Goal: Complete application form

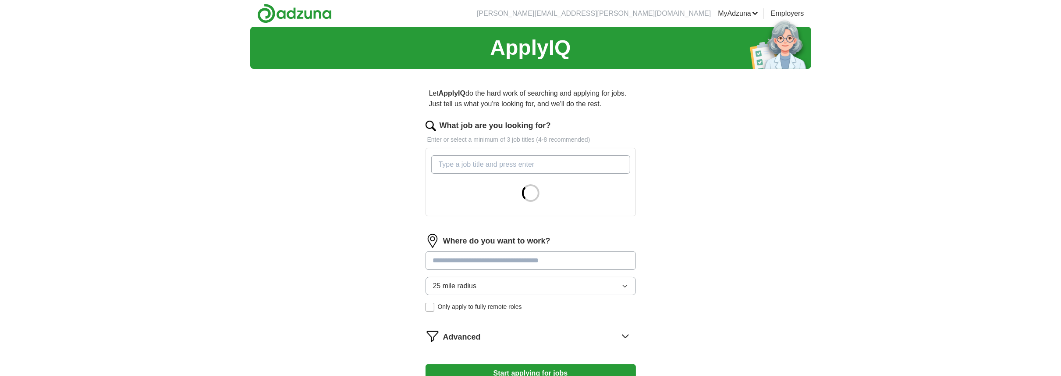
click at [486, 164] on input "What job are you looking for?" at bounding box center [530, 164] width 199 height 18
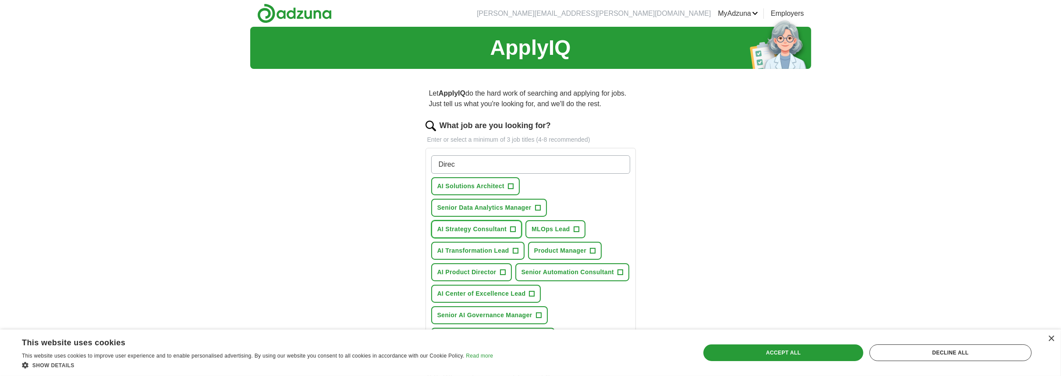
click at [514, 227] on span "+" at bounding box center [513, 229] width 5 height 7
click at [514, 248] on span "+" at bounding box center [515, 250] width 5 height 7
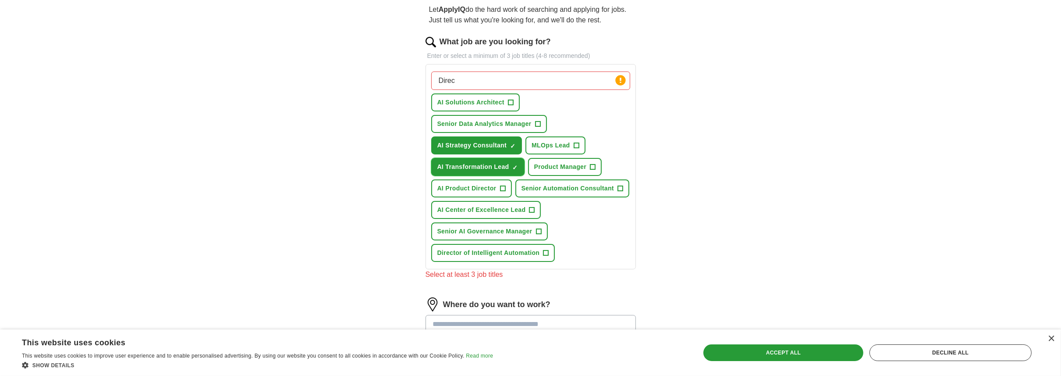
scroll to position [88, 0]
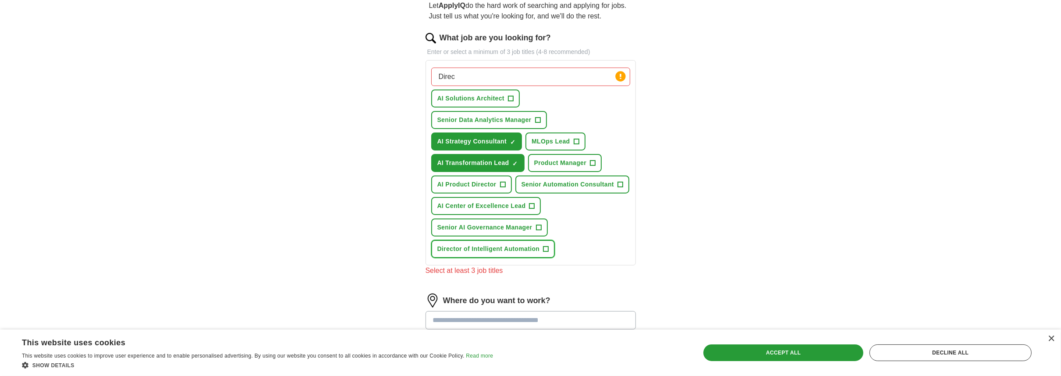
click at [545, 245] on span "+" at bounding box center [545, 248] width 5 height 7
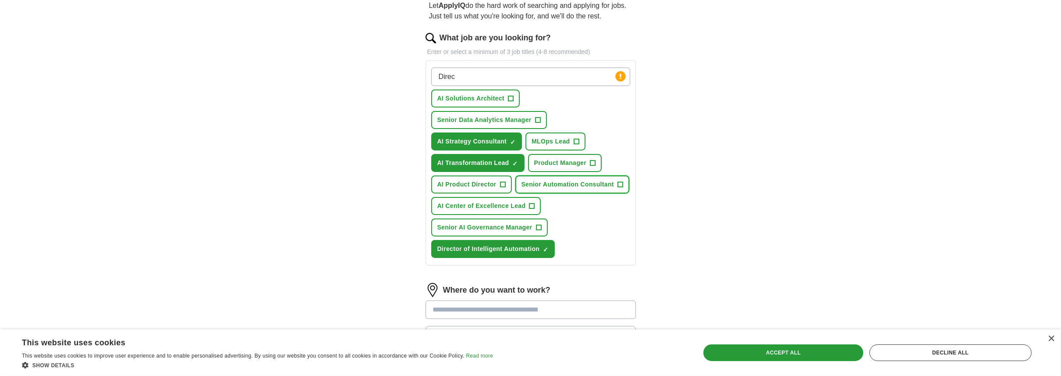
click at [618, 181] on span "+" at bounding box center [620, 184] width 5 height 7
click at [501, 181] on span "+" at bounding box center [502, 184] width 5 height 7
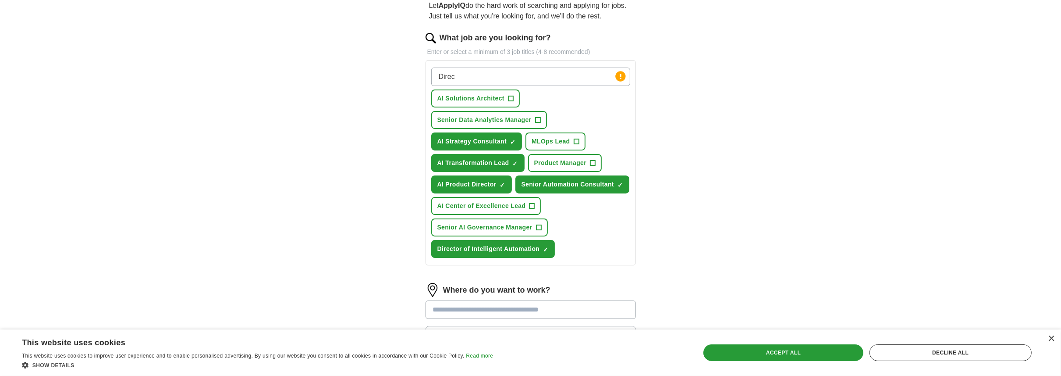
drag, startPoint x: 458, startPoint y: 74, endPoint x: 410, endPoint y: 67, distance: 48.2
click at [410, 67] on div "Let ApplyIQ do the hard work of searching and applying for jobs. Just tell us w…" at bounding box center [530, 221] width 280 height 467
type input "transformation"
click at [483, 100] on button "transformation ✓ ×" at bounding box center [464, 98] width 67 height 18
click at [507, 71] on input "What job are you looking for?" at bounding box center [530, 76] width 199 height 18
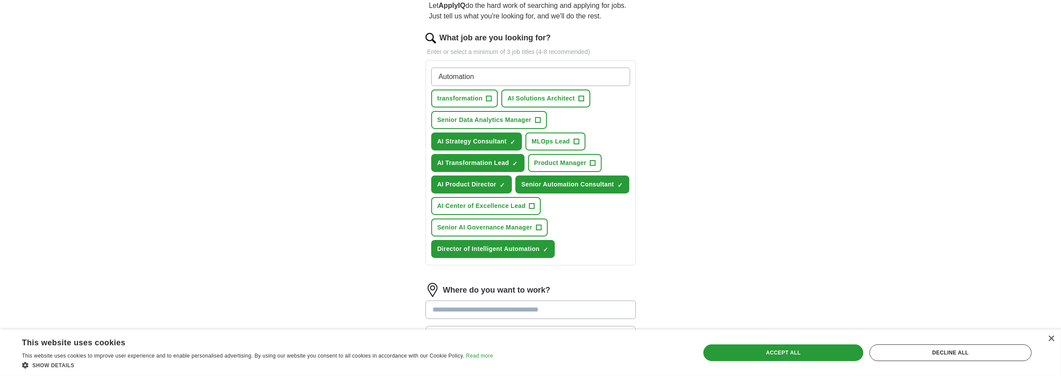
drag, startPoint x: 498, startPoint y: 78, endPoint x: 383, endPoint y: 73, distance: 114.5
click at [383, 73] on div "ApplyIQ Let ApplyIQ do the hard work of searching and applying for jobs. Just t…" at bounding box center [530, 197] width 561 height 516
type input "Automation"
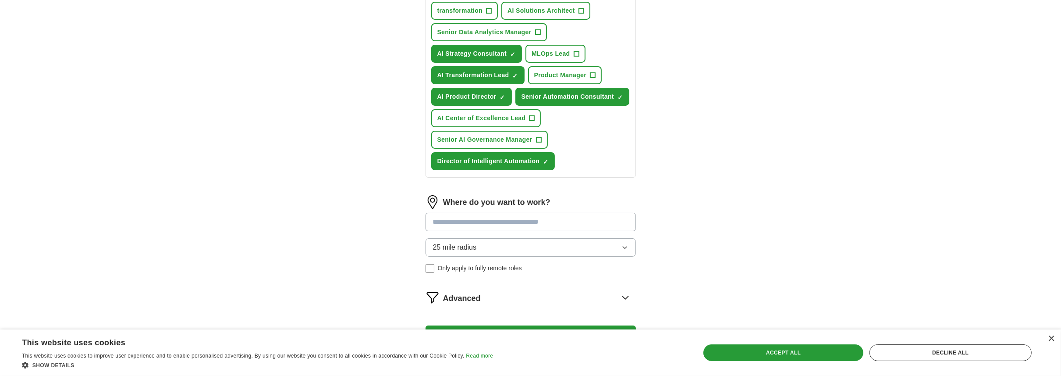
click at [497, 238] on button "25 mile radius" at bounding box center [531, 247] width 210 height 18
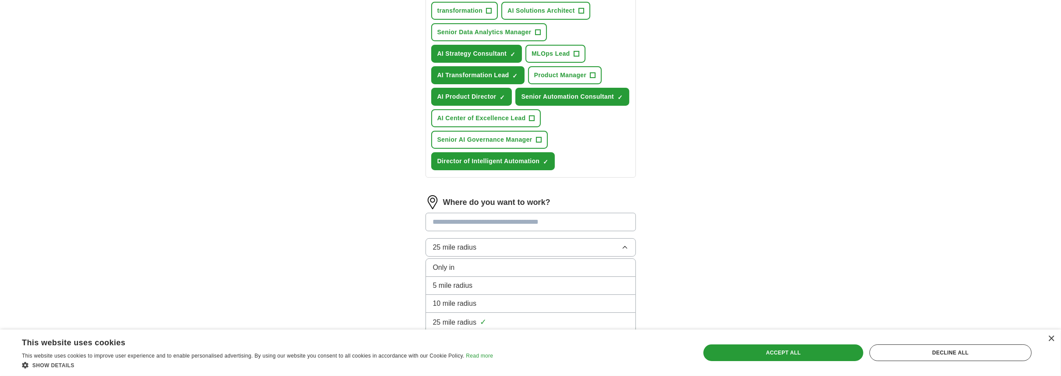
click at [497, 238] on button "25 mile radius" at bounding box center [531, 247] width 210 height 18
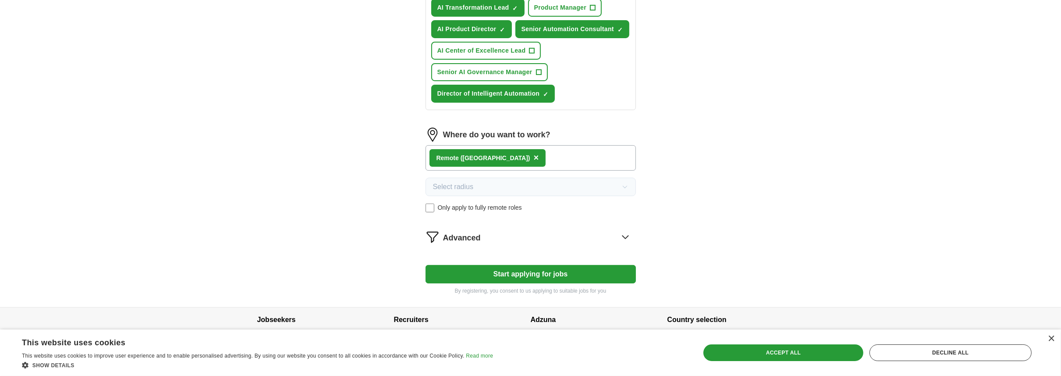
scroll to position [257, 0]
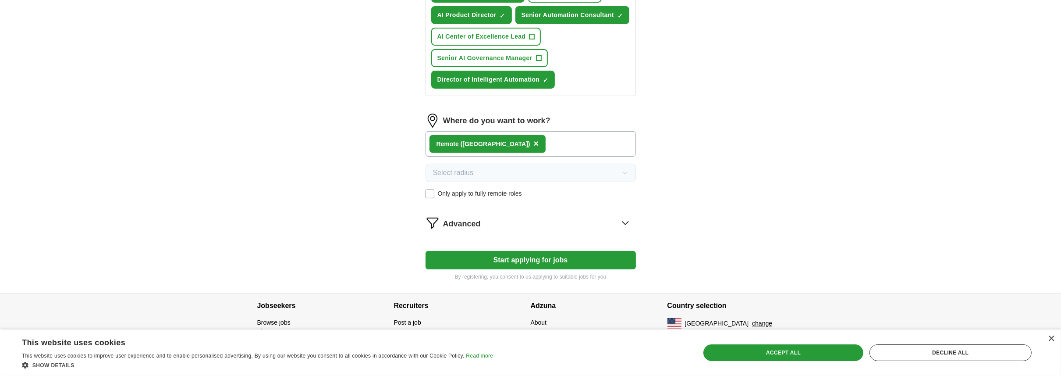
click at [543, 256] on button "Start applying for jobs" at bounding box center [531, 260] width 210 height 18
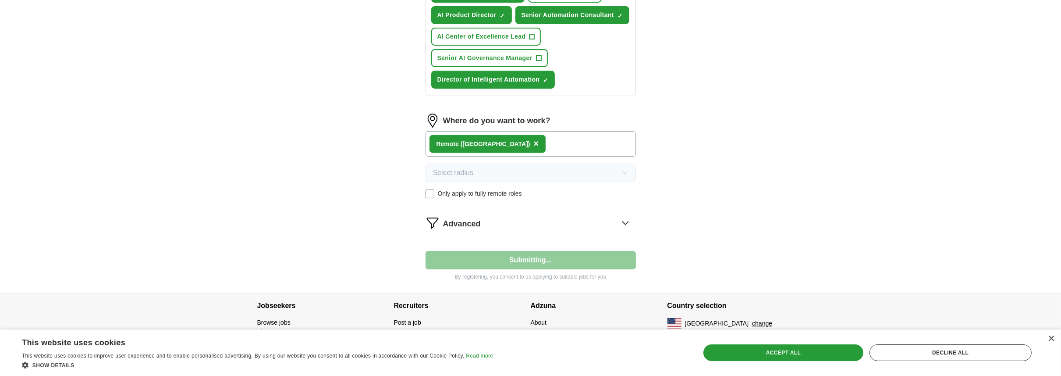
select select "**"
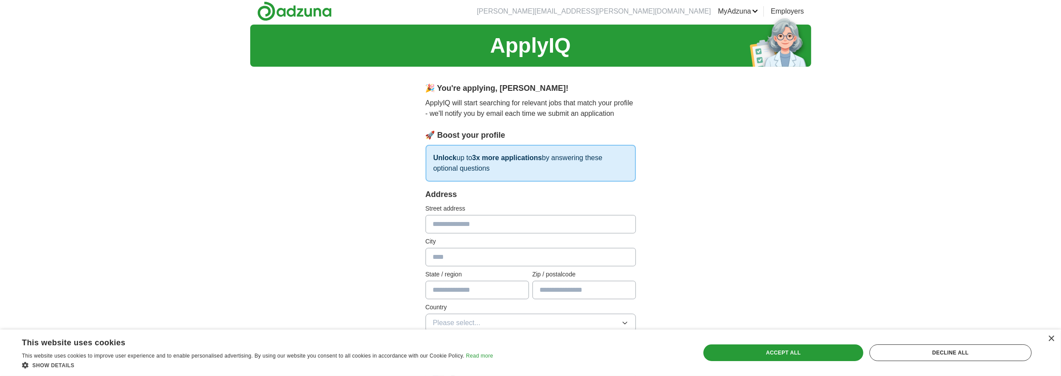
scroll to position [0, 0]
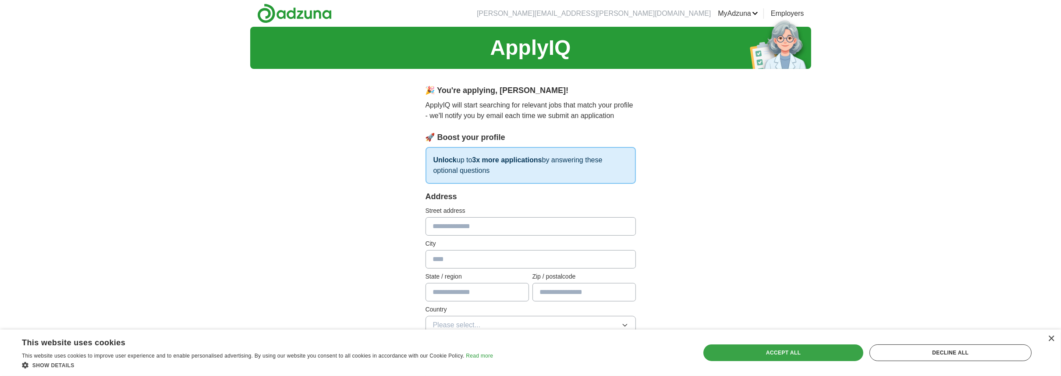
click at [786, 351] on div "Accept all" at bounding box center [783, 352] width 160 height 17
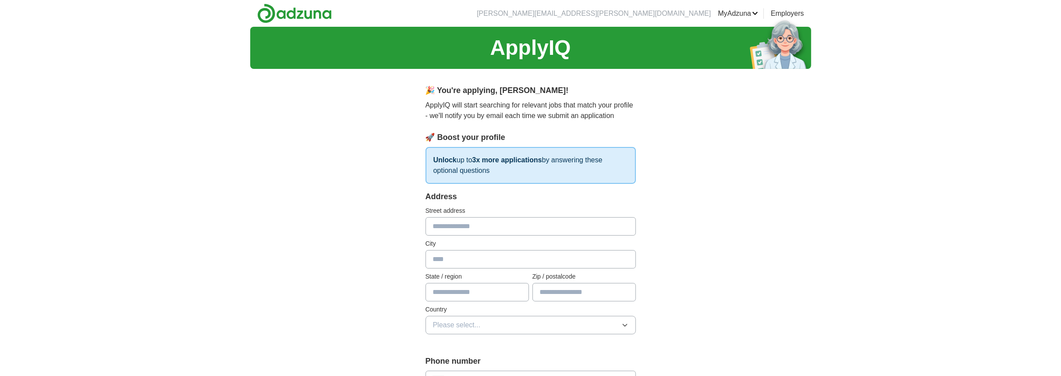
click at [471, 231] on input "text" at bounding box center [531, 226] width 210 height 18
type input "**********"
type input "**"
type input "**********"
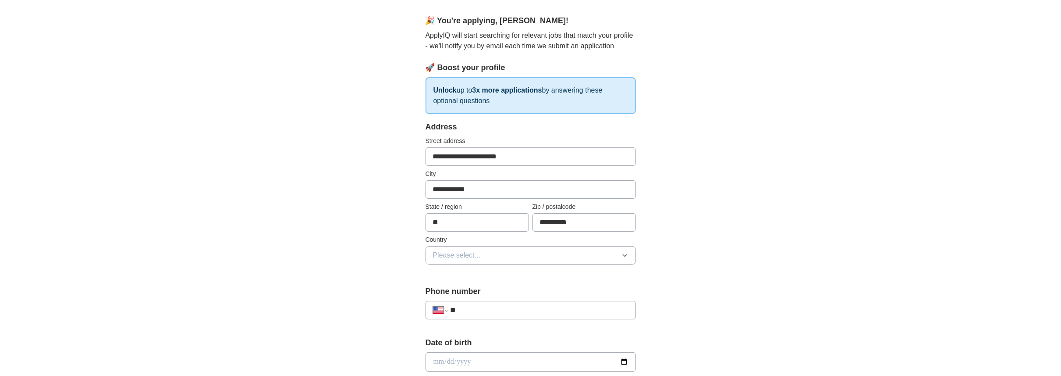
scroll to position [88, 0]
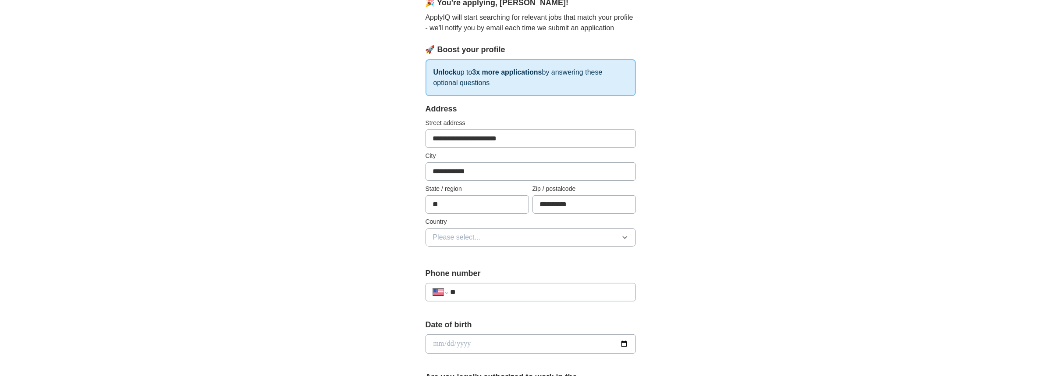
click at [461, 226] on div "Country Please select..." at bounding box center [531, 231] width 210 height 29
click at [463, 238] on span "Please select..." at bounding box center [457, 237] width 48 height 11
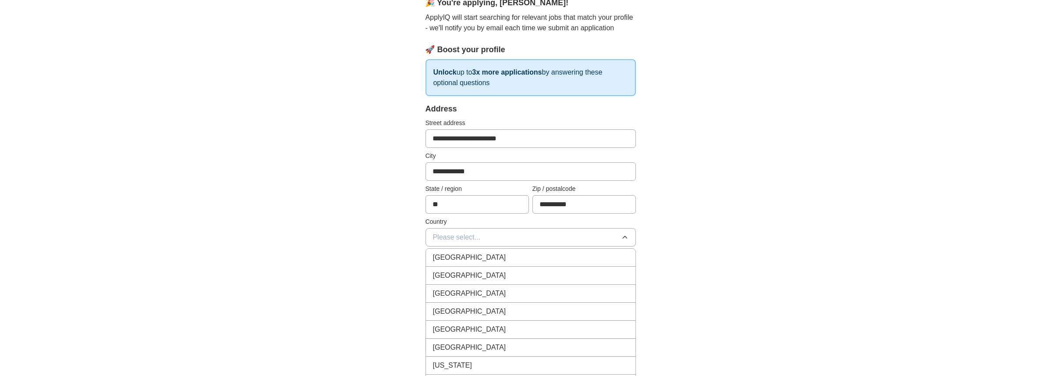
click at [465, 273] on span "United States" at bounding box center [469, 275] width 73 height 11
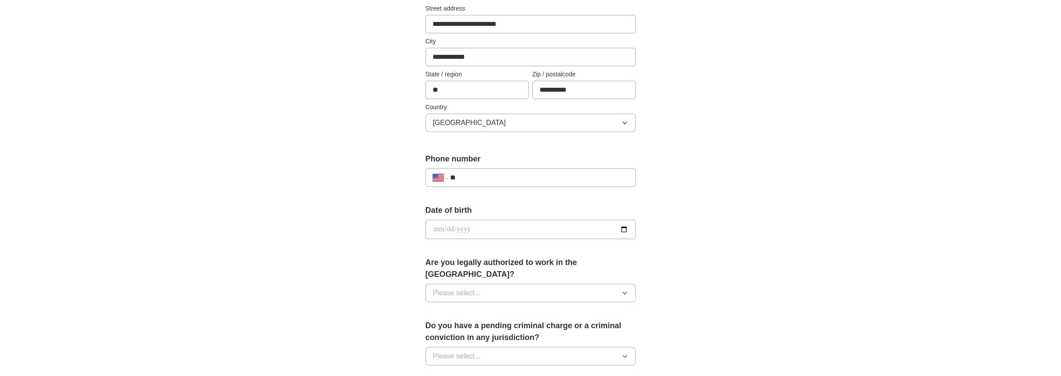
scroll to position [219, 0]
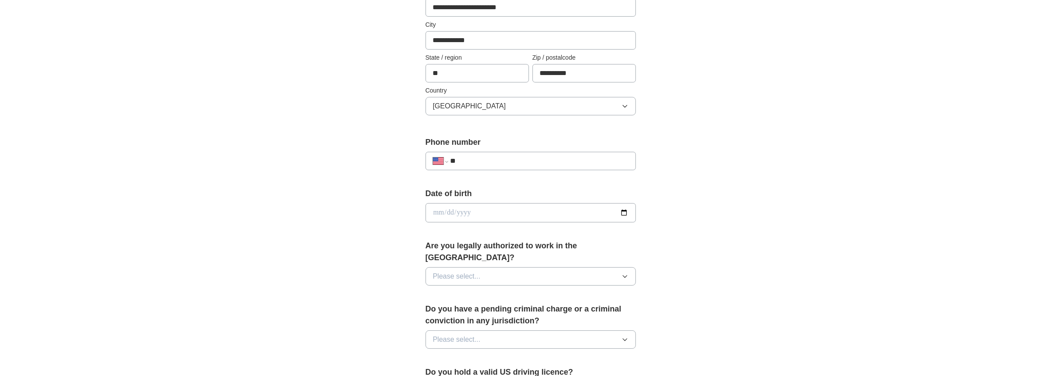
click at [475, 157] on input "**" at bounding box center [539, 161] width 178 height 11
type input "**********"
click at [491, 207] on input "date" at bounding box center [531, 212] width 210 height 19
click at [619, 209] on input "date" at bounding box center [531, 212] width 210 height 19
click at [624, 209] on input "date" at bounding box center [531, 212] width 210 height 19
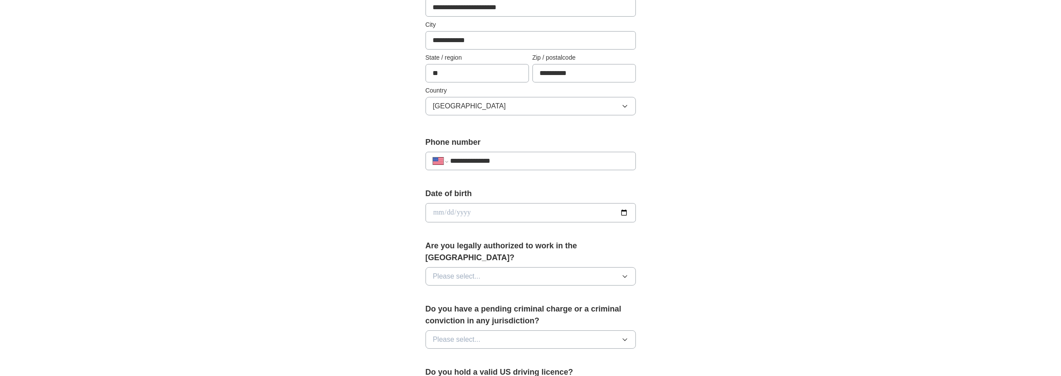
type input "**********"
click at [596, 267] on button "Please select..." at bounding box center [531, 276] width 210 height 18
click at [442, 291] on span "Yes" at bounding box center [438, 296] width 11 height 11
click at [569, 330] on button "Please select..." at bounding box center [531, 339] width 210 height 18
drag, startPoint x: 456, startPoint y: 359, endPoint x: 467, endPoint y: 354, distance: 12.3
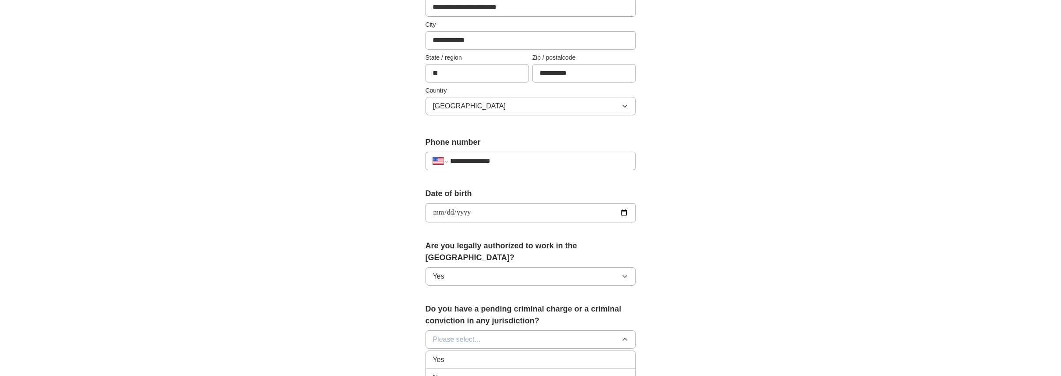
click at [457, 372] on div "No" at bounding box center [530, 377] width 195 height 11
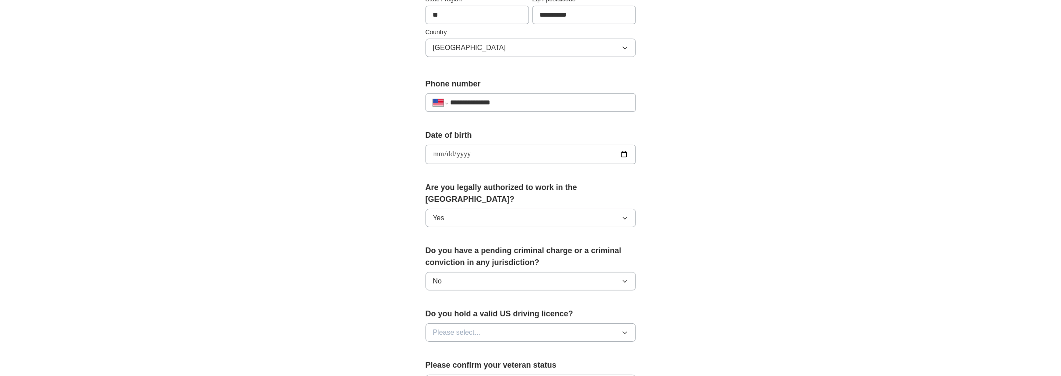
scroll to position [307, 0]
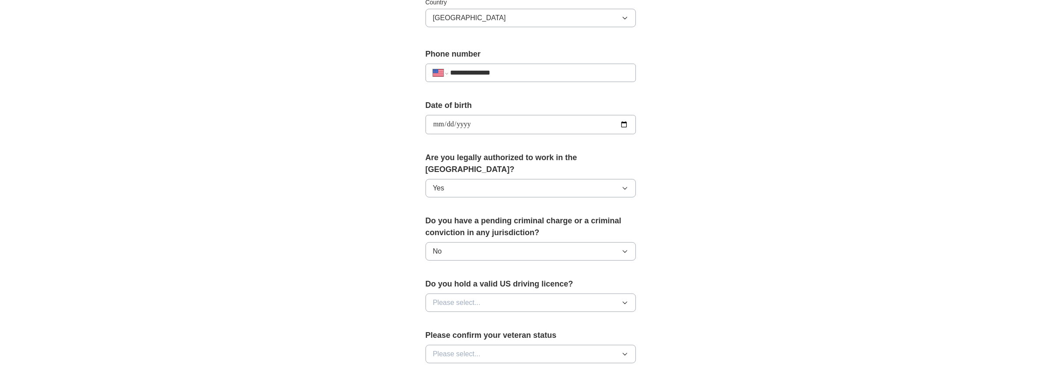
click at [606, 293] on button "Please select..." at bounding box center [531, 302] width 210 height 18
click at [472, 317] on div "Yes" at bounding box center [530, 322] width 195 height 11
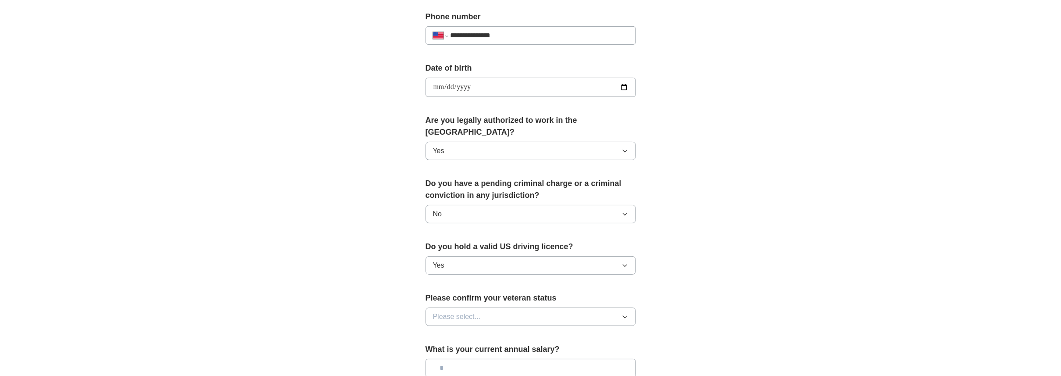
scroll to position [351, 0]
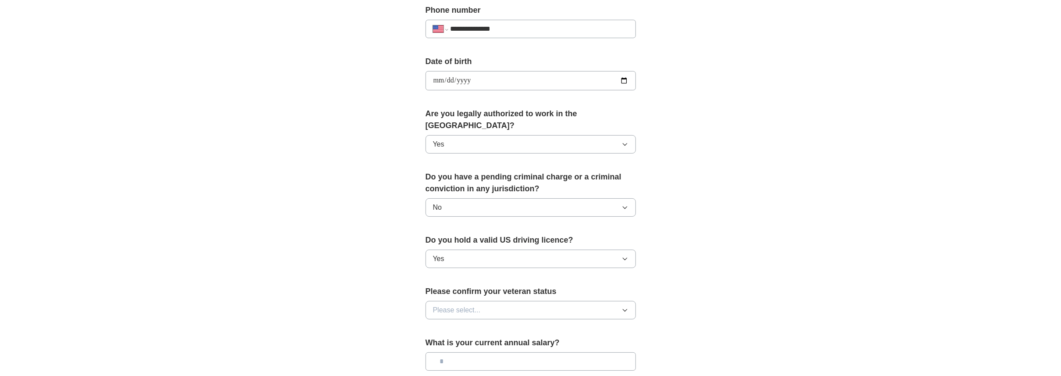
click at [618, 301] on button "Please select..." at bounding box center [531, 310] width 210 height 18
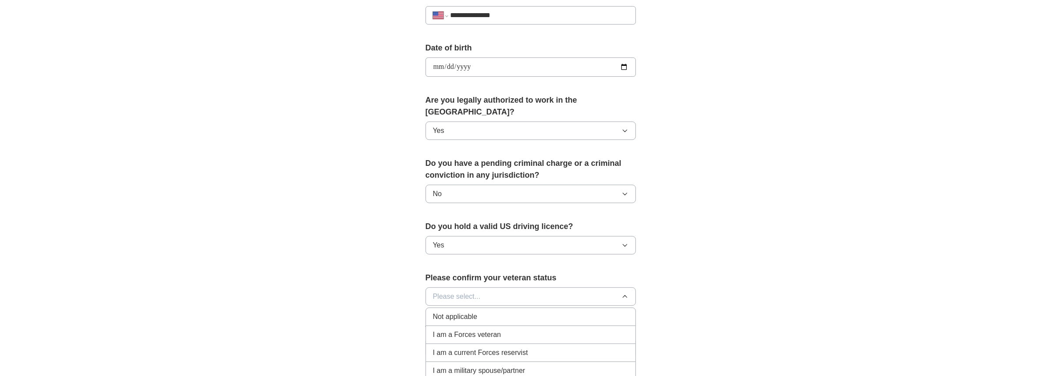
scroll to position [394, 0]
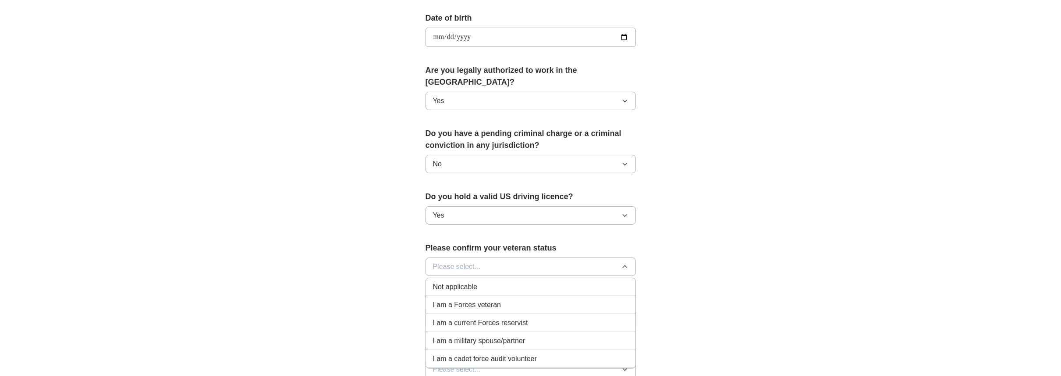
click at [466, 281] on span "Not applicable" at bounding box center [455, 286] width 44 height 11
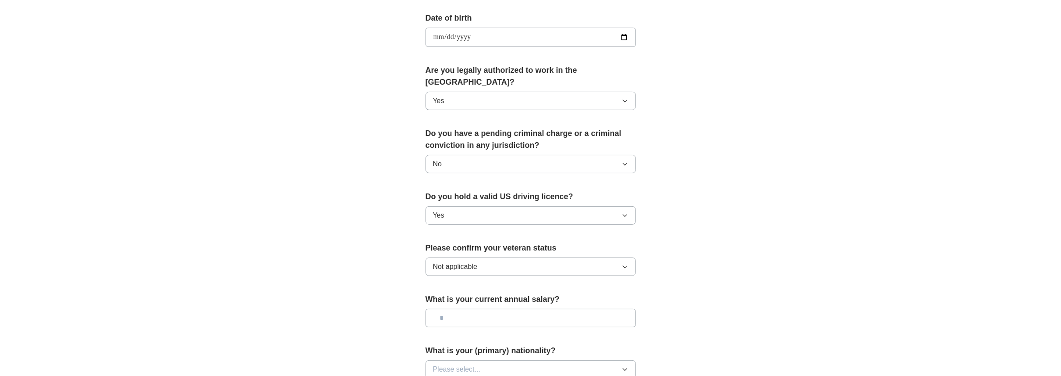
click at [486, 309] on input "text" at bounding box center [531, 318] width 210 height 18
type input "********"
click at [475, 364] on span "Please select..." at bounding box center [457, 369] width 48 height 11
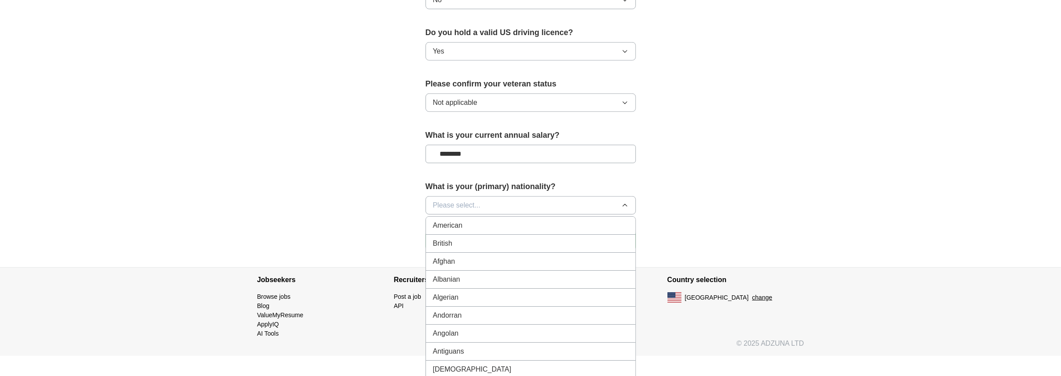
click at [448, 220] on span "American" at bounding box center [448, 225] width 30 height 11
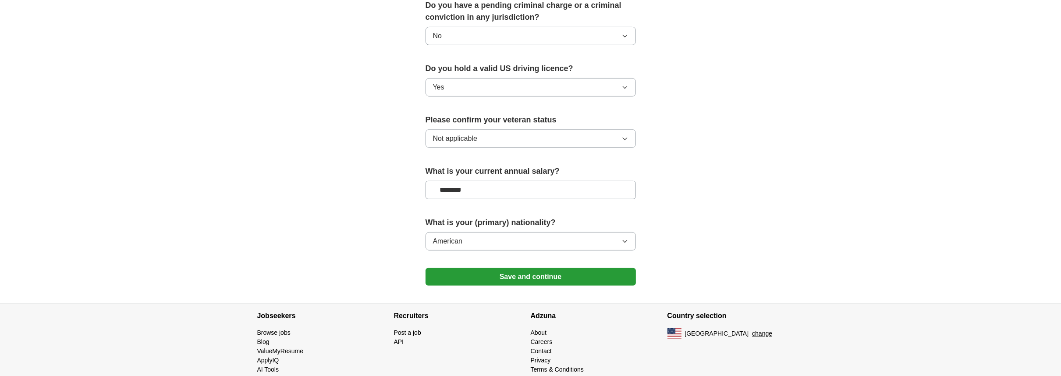
click at [554, 268] on button "Save and continue" at bounding box center [531, 277] width 210 height 18
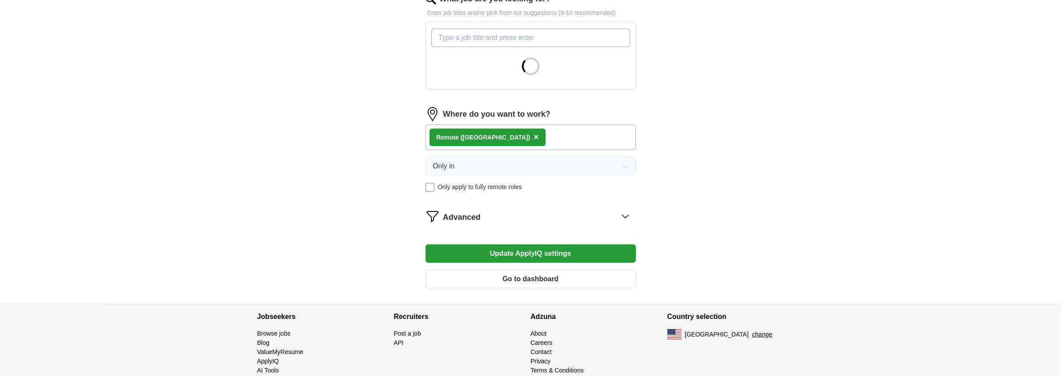
scroll to position [316, 0]
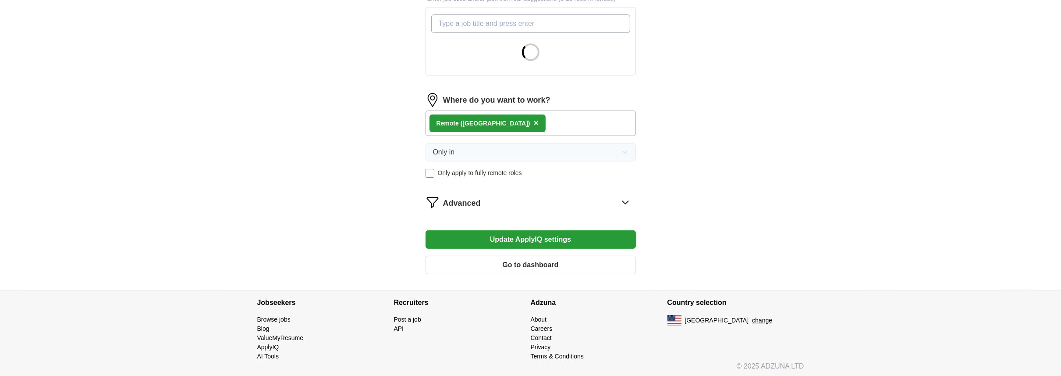
click at [622, 200] on icon at bounding box center [625, 202] width 14 height 14
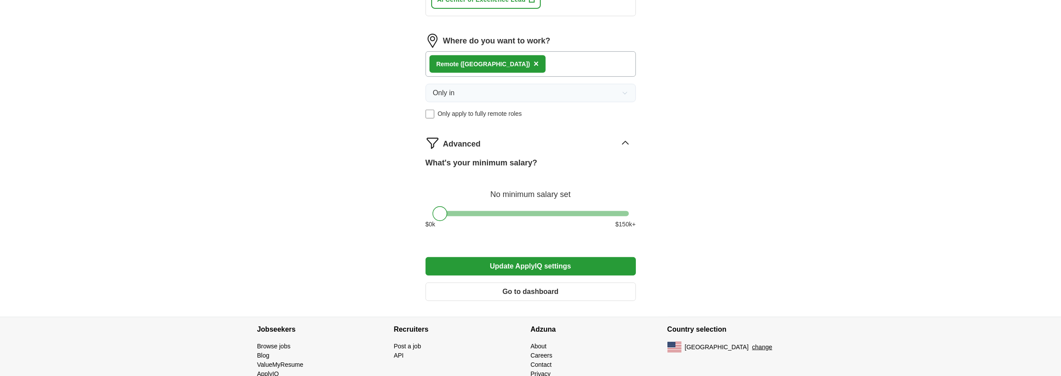
scroll to position [535, 0]
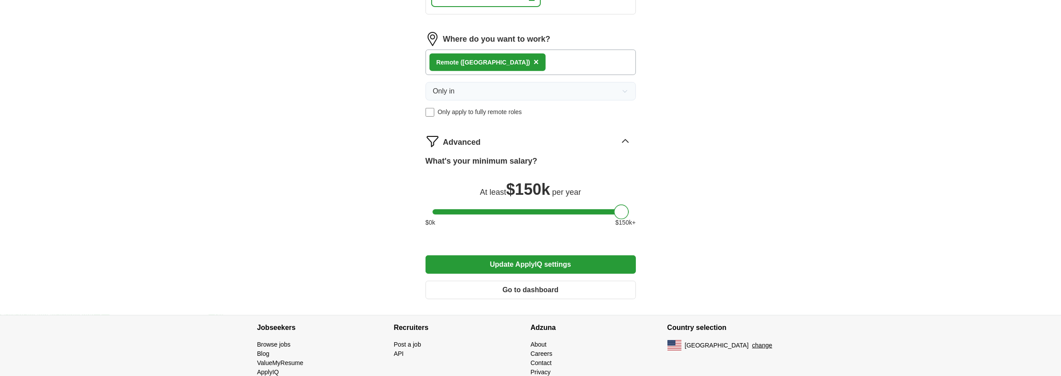
drag, startPoint x: 438, startPoint y: 206, endPoint x: 695, endPoint y: 222, distance: 257.7
click at [543, 258] on button "Update ApplyIQ settings" at bounding box center [531, 264] width 210 height 18
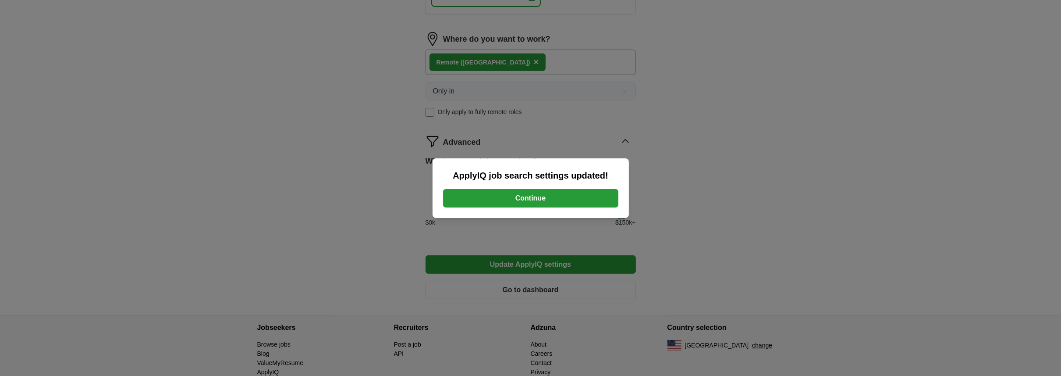
click at [580, 199] on button "Continue" at bounding box center [530, 198] width 175 height 18
